Goal: Information Seeking & Learning: Compare options

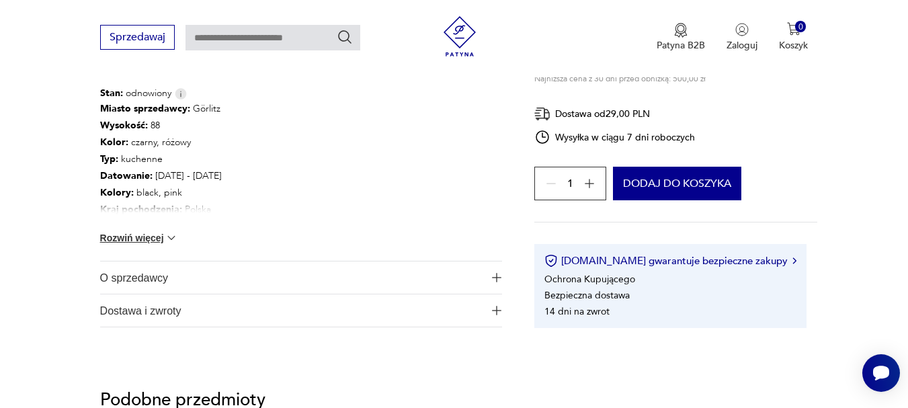
scroll to position [773, 0]
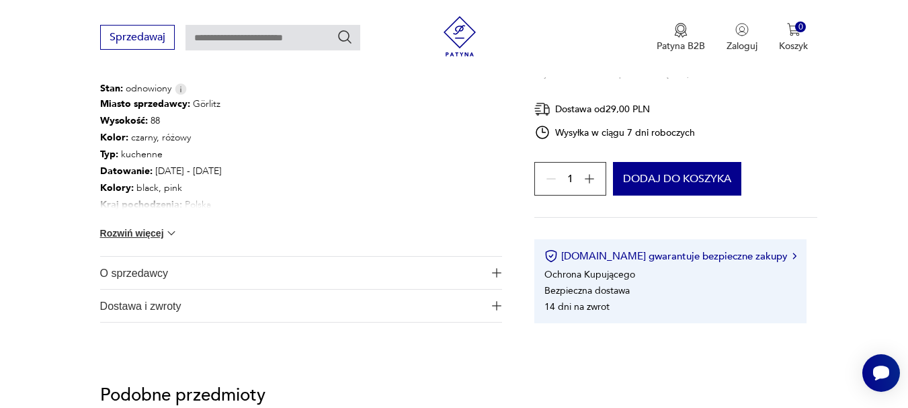
click at [495, 268] on img "button" at bounding box center [496, 272] width 9 height 9
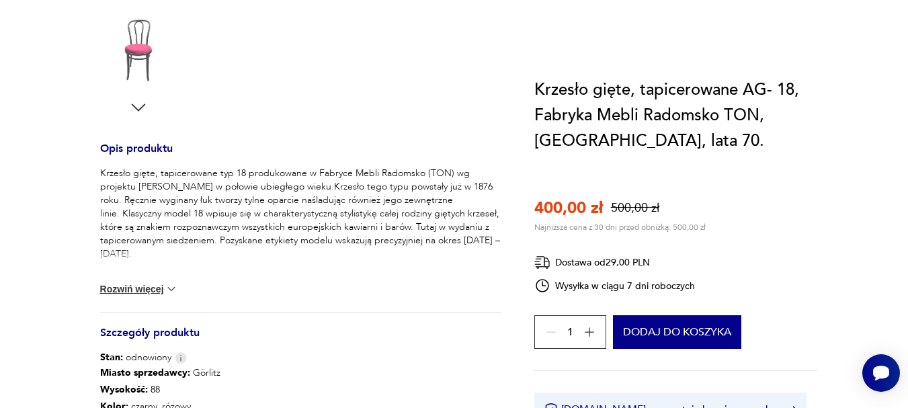
scroll to position [0, 0]
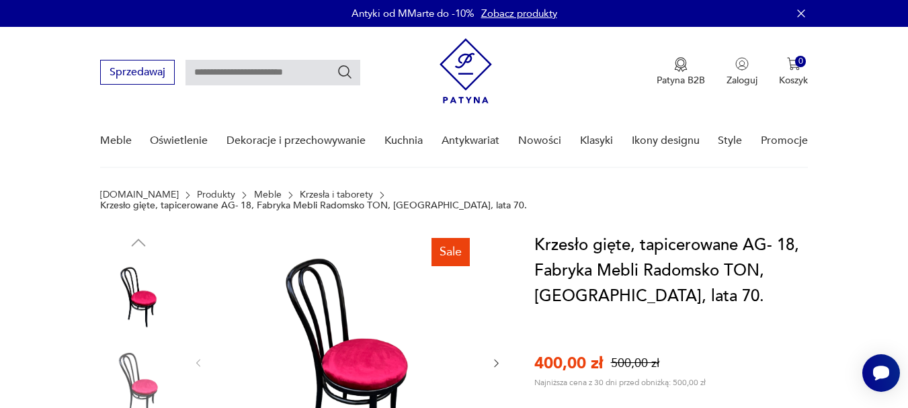
click at [900, 0] on div "Antyki od MMarte do -10% Zobacz produkty" at bounding box center [454, 13] width 908 height 27
click at [325, 196] on link "Krzesła i taborety" at bounding box center [336, 194] width 73 height 11
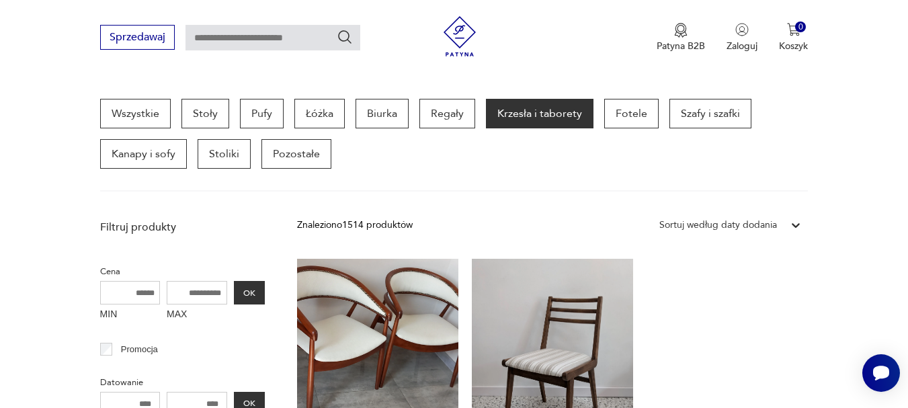
scroll to position [351, 0]
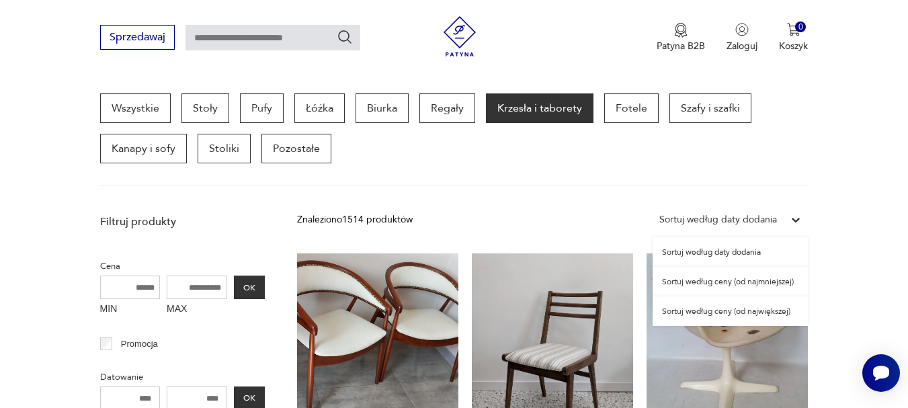
click at [774, 211] on div "Sortuj według daty dodania" at bounding box center [717, 219] width 131 height 17
click at [739, 280] on div "Sortuj według ceny (od najmniejszej)" at bounding box center [729, 282] width 155 height 30
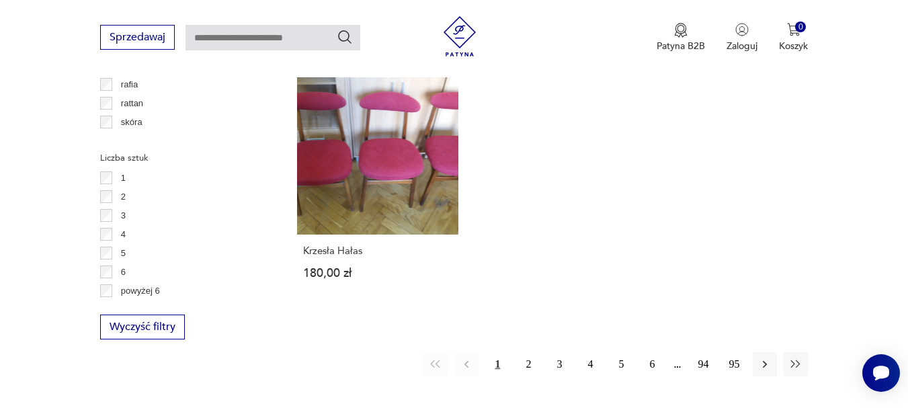
scroll to position [1944, 0]
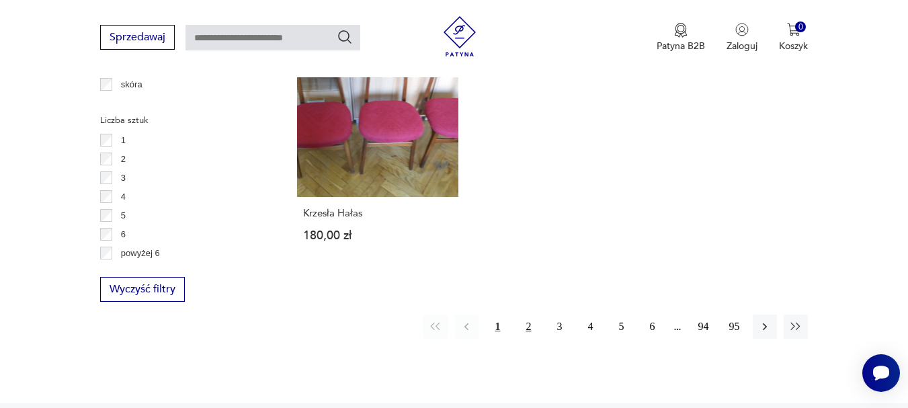
click at [528, 325] on button "2" at bounding box center [528, 326] width 24 height 24
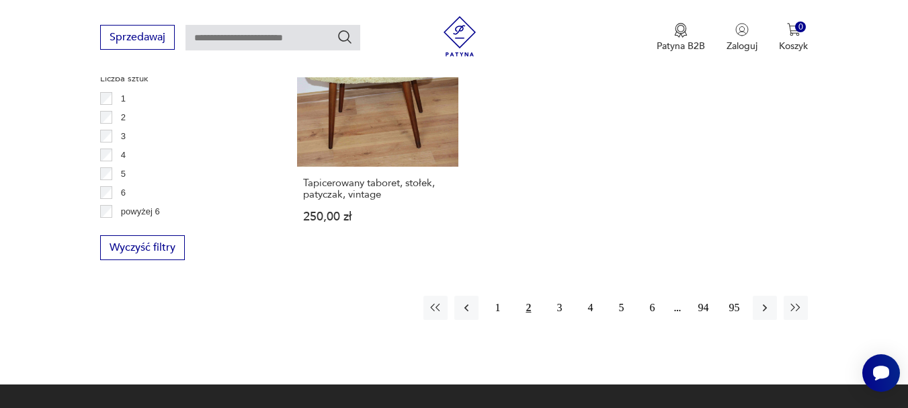
scroll to position [1990, 0]
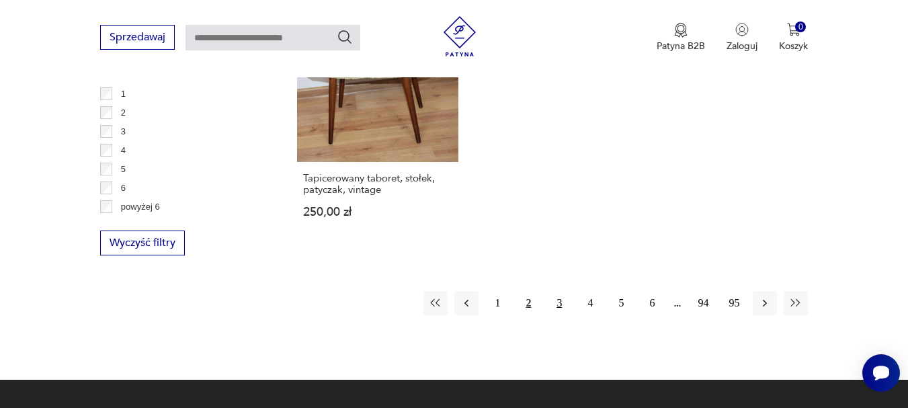
click at [557, 302] on button "3" at bounding box center [559, 303] width 24 height 24
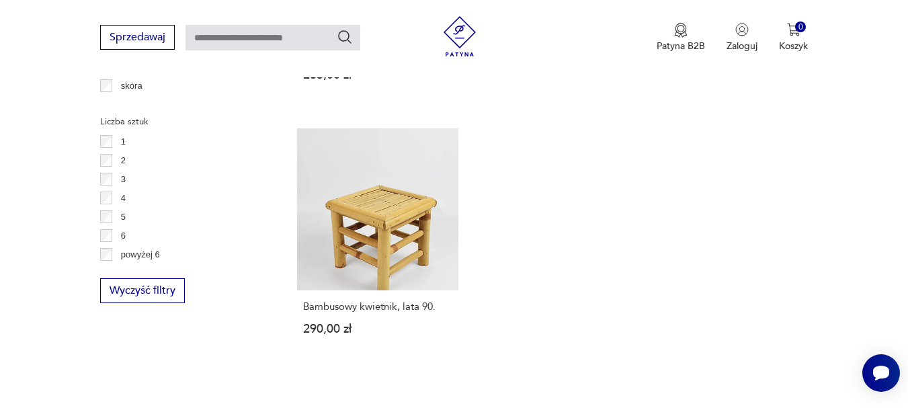
scroll to position [1996, 0]
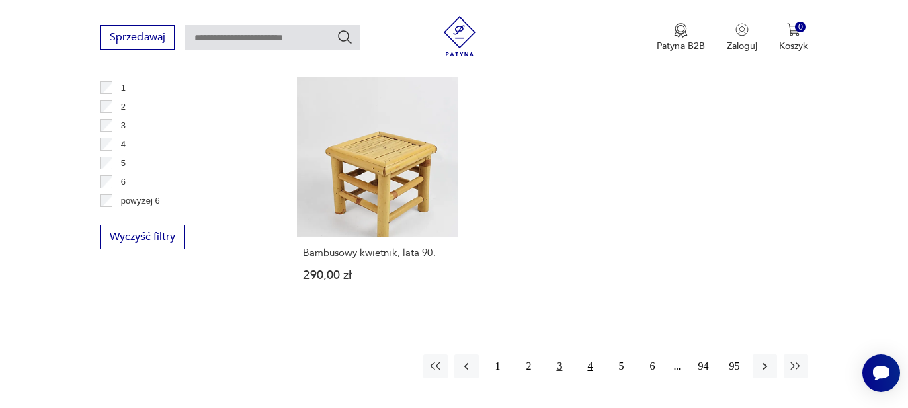
click at [595, 354] on button "4" at bounding box center [590, 366] width 24 height 24
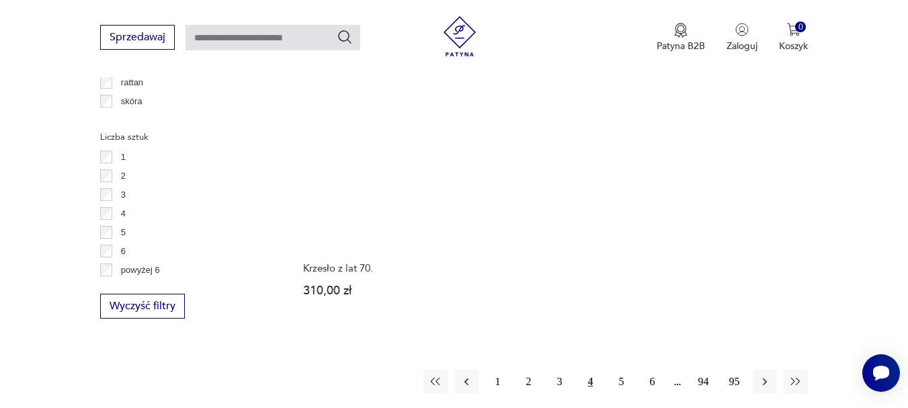
scroll to position [2077, 0]
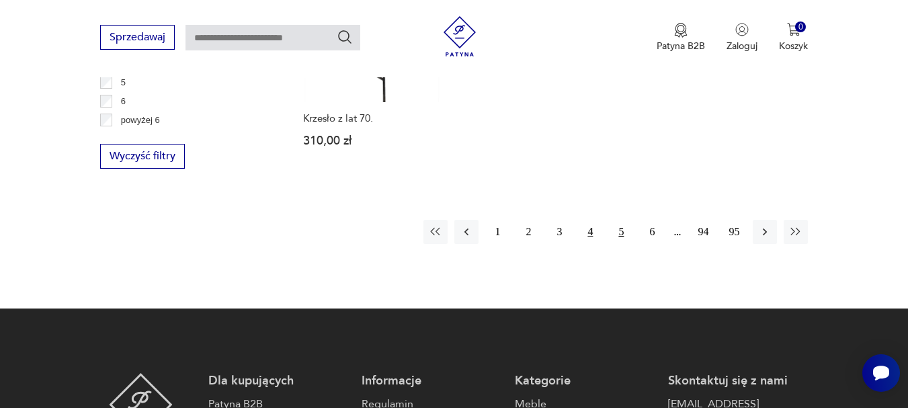
click at [623, 220] on button "5" at bounding box center [621, 232] width 24 height 24
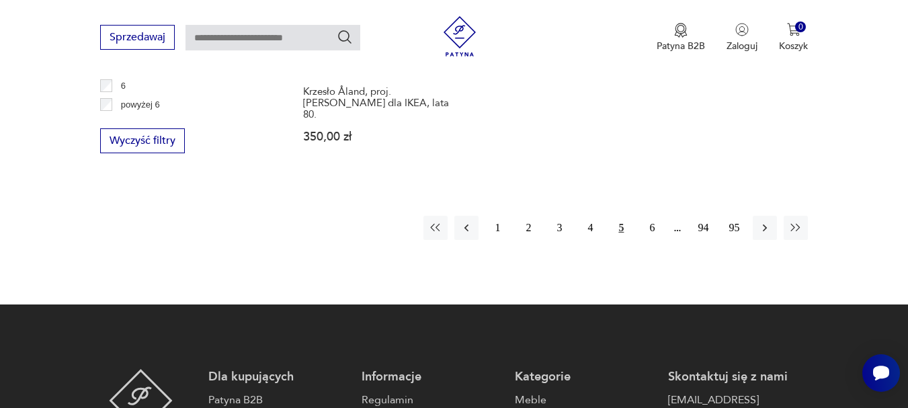
scroll to position [2131, 0]
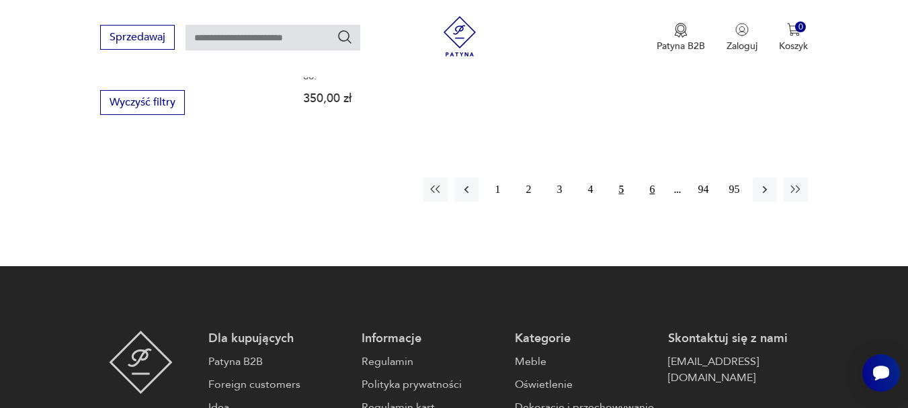
click at [652, 177] on button "6" at bounding box center [652, 189] width 24 height 24
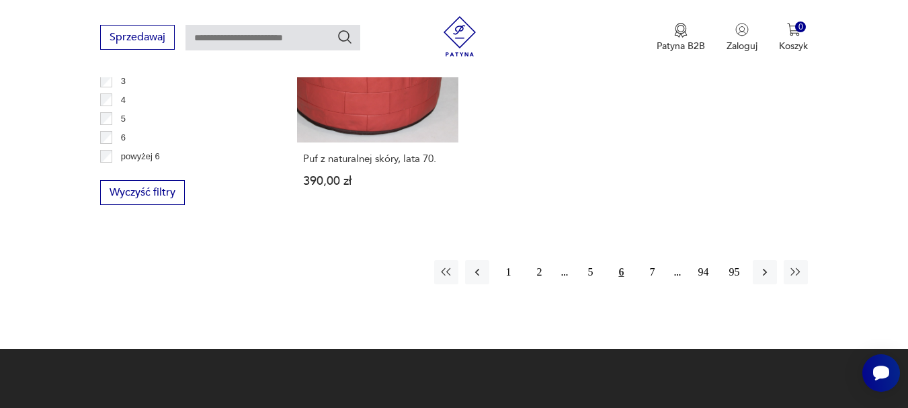
scroll to position [2050, 0]
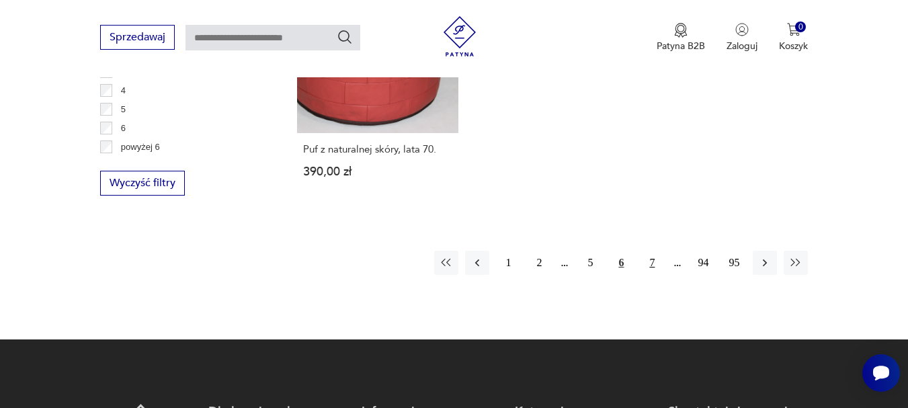
click at [654, 251] on button "7" at bounding box center [652, 263] width 24 height 24
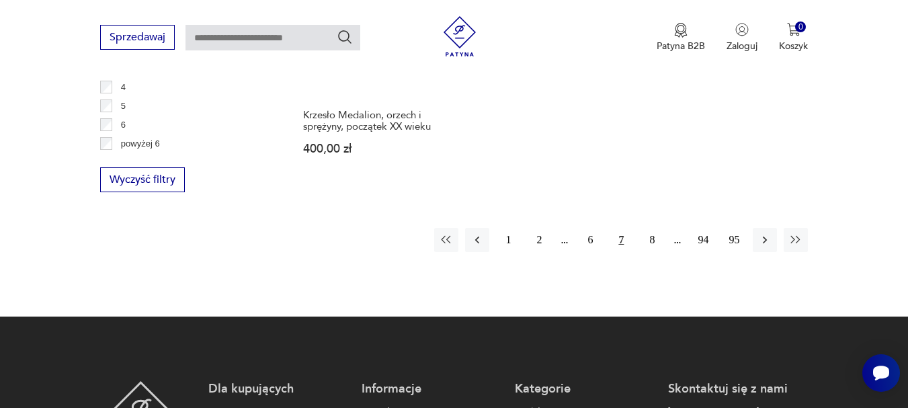
scroll to position [2077, 0]
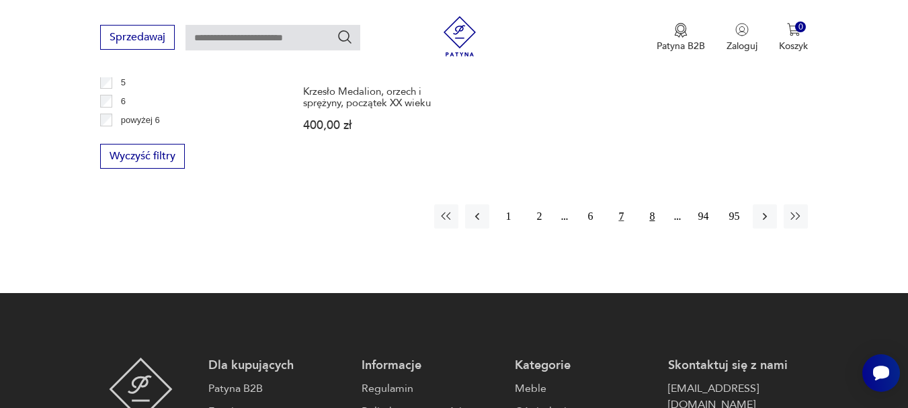
click at [652, 206] on button "8" at bounding box center [652, 216] width 24 height 24
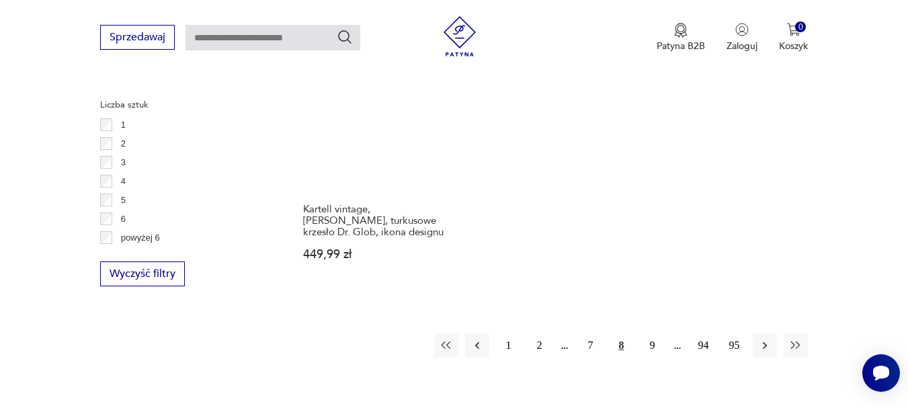
scroll to position [1996, 0]
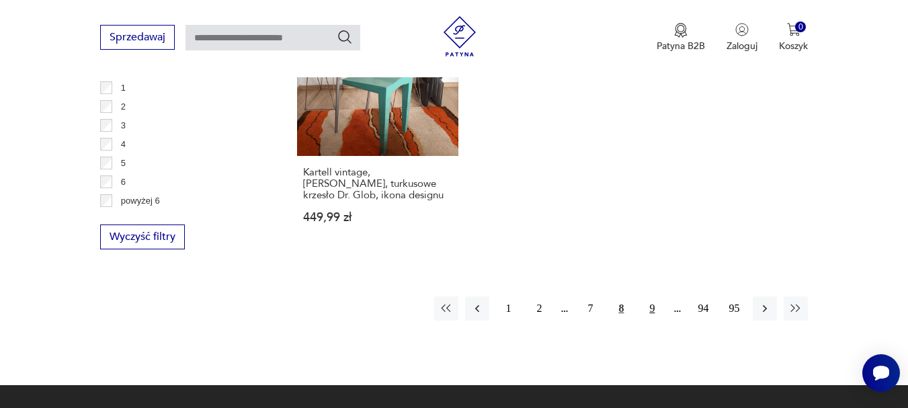
click at [651, 296] on button "9" at bounding box center [652, 308] width 24 height 24
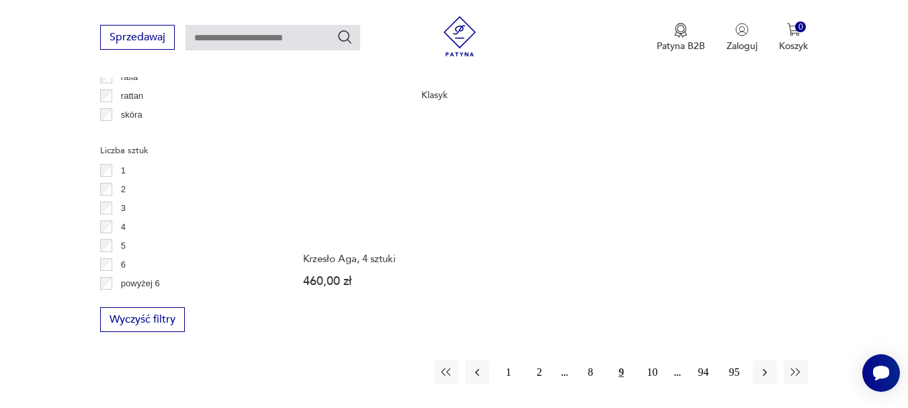
scroll to position [1916, 0]
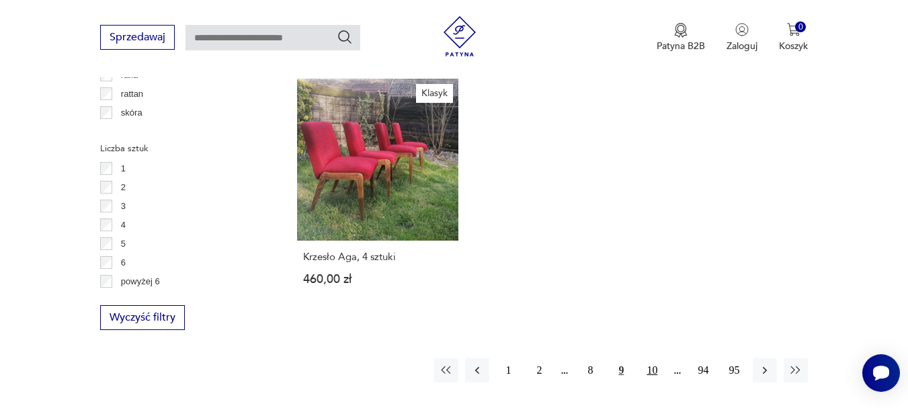
click at [656, 358] on button "10" at bounding box center [652, 370] width 24 height 24
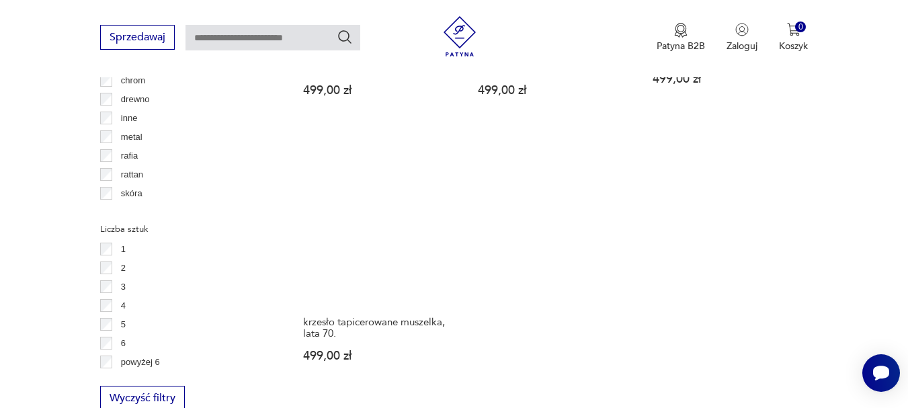
scroll to position [1862, 0]
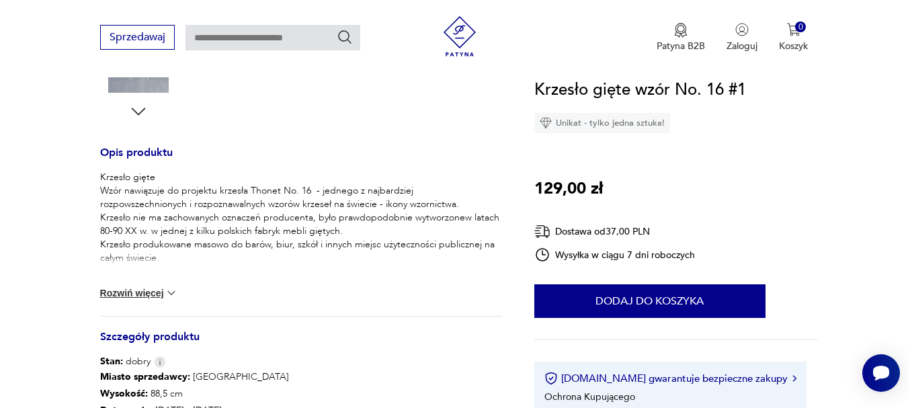
scroll to position [470, 0]
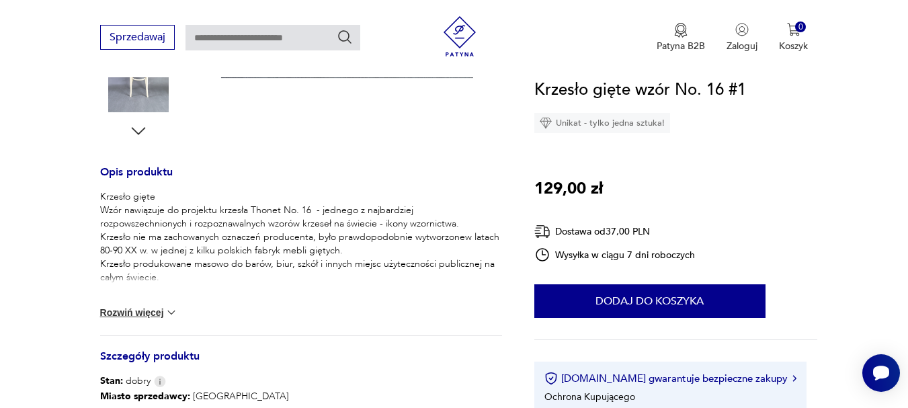
click at [146, 306] on button "Rozwiń więcej" at bounding box center [139, 312] width 78 height 13
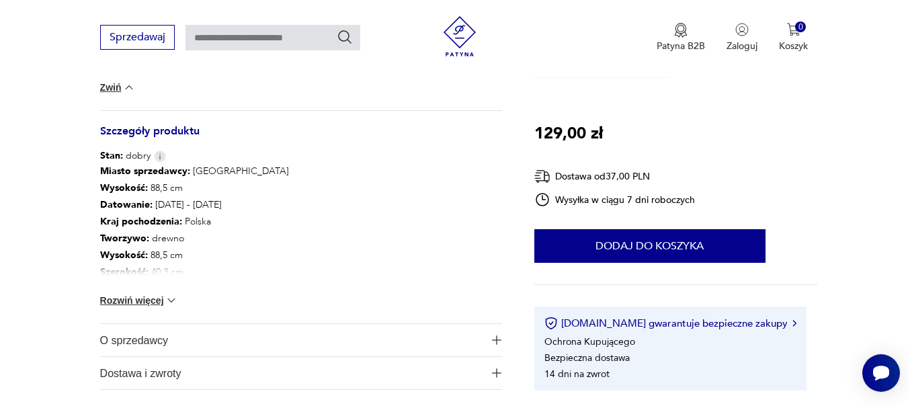
scroll to position [933, 0]
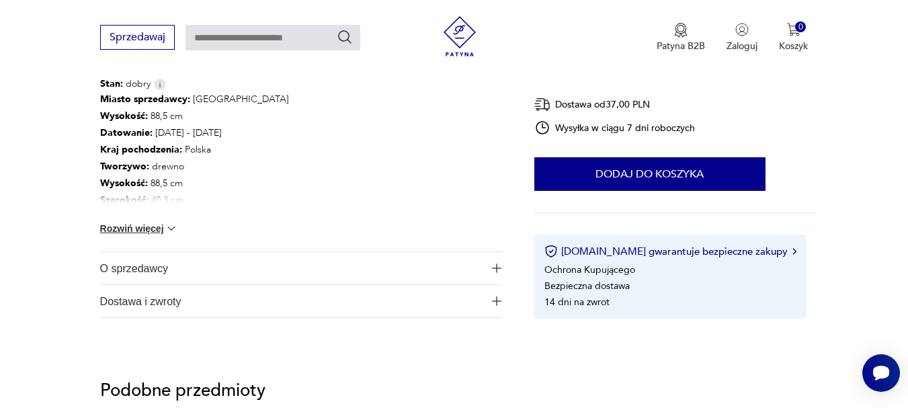
click at [116, 224] on button "Rozwiń więcej" at bounding box center [139, 228] width 78 height 13
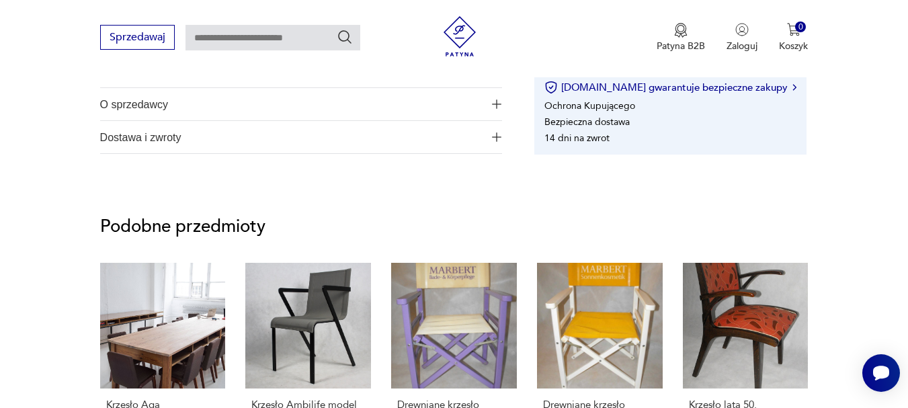
scroll to position [0, 0]
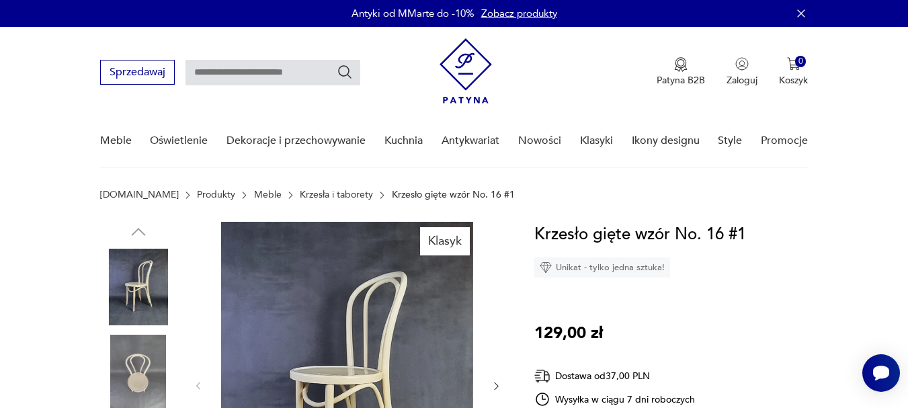
click at [133, 364] on img at bounding box center [138, 373] width 77 height 77
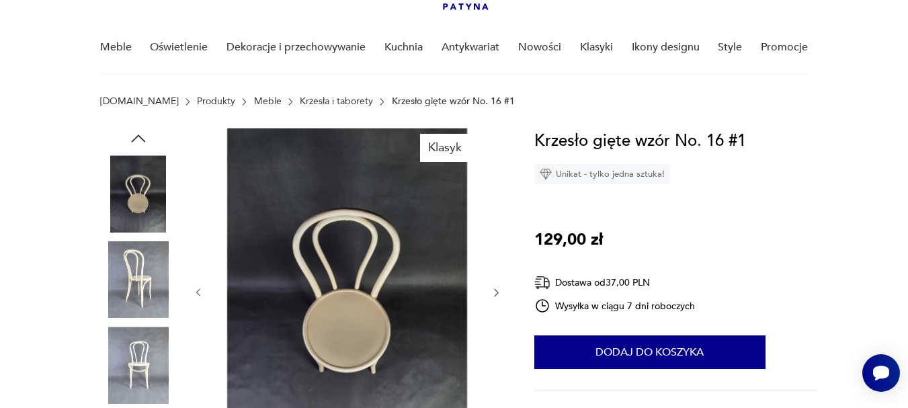
scroll to position [99, 0]
